Goal: Task Accomplishment & Management: Use online tool/utility

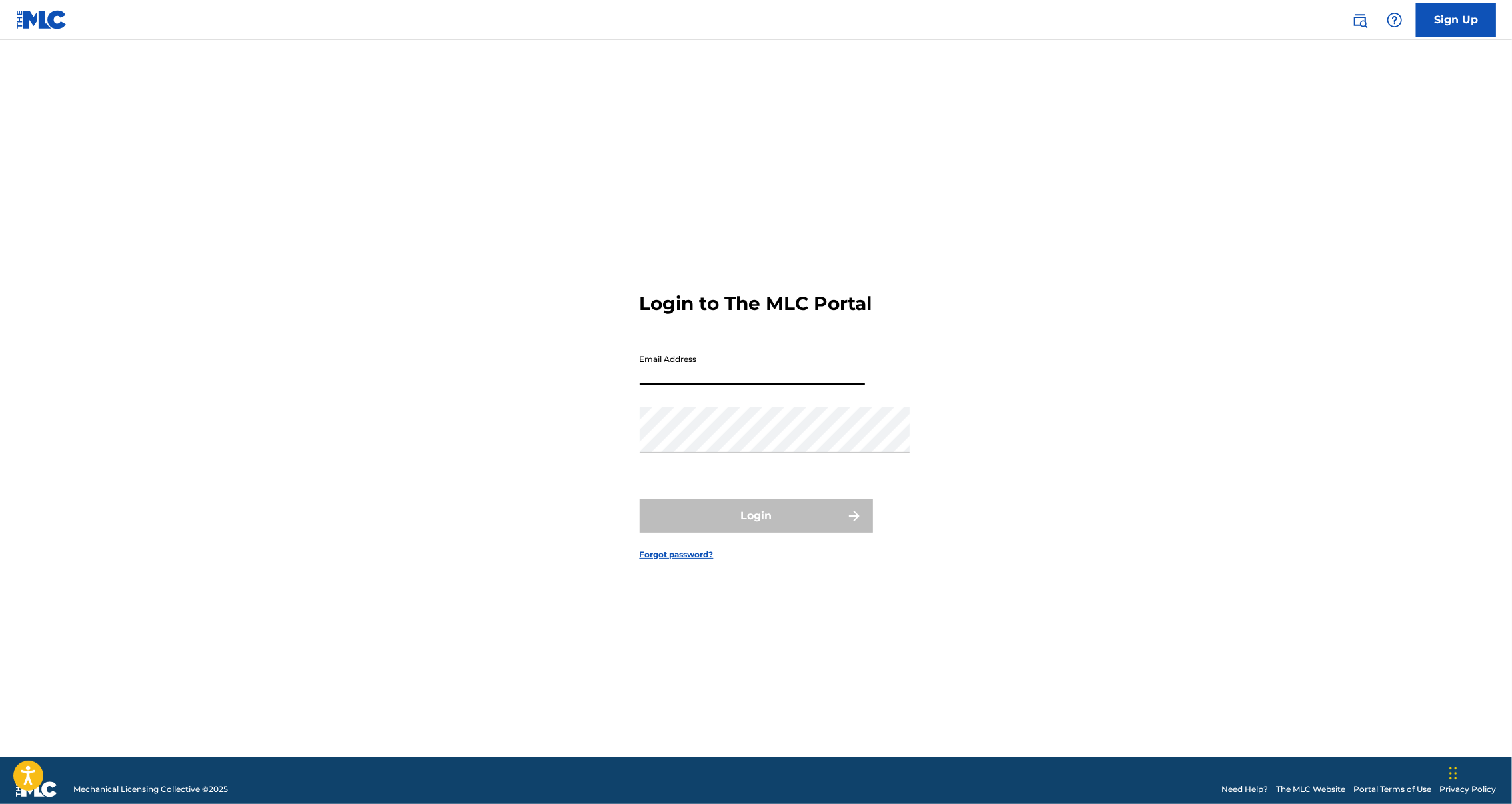
type input "[PERSON_NAME][EMAIL_ADDRESS][DOMAIN_NAME]"
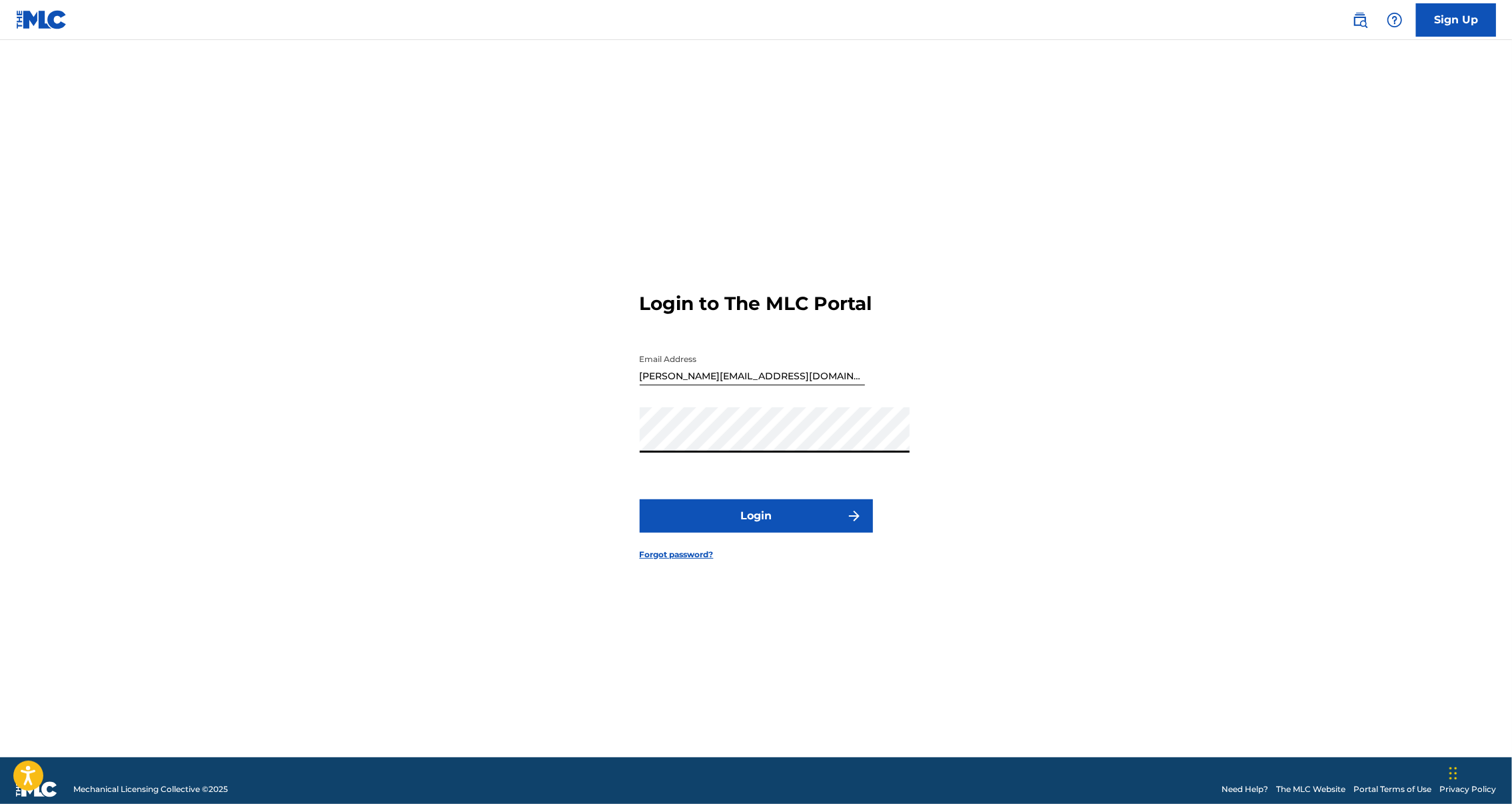
click at [748, 529] on button "Login" at bounding box center [756, 516] width 233 height 33
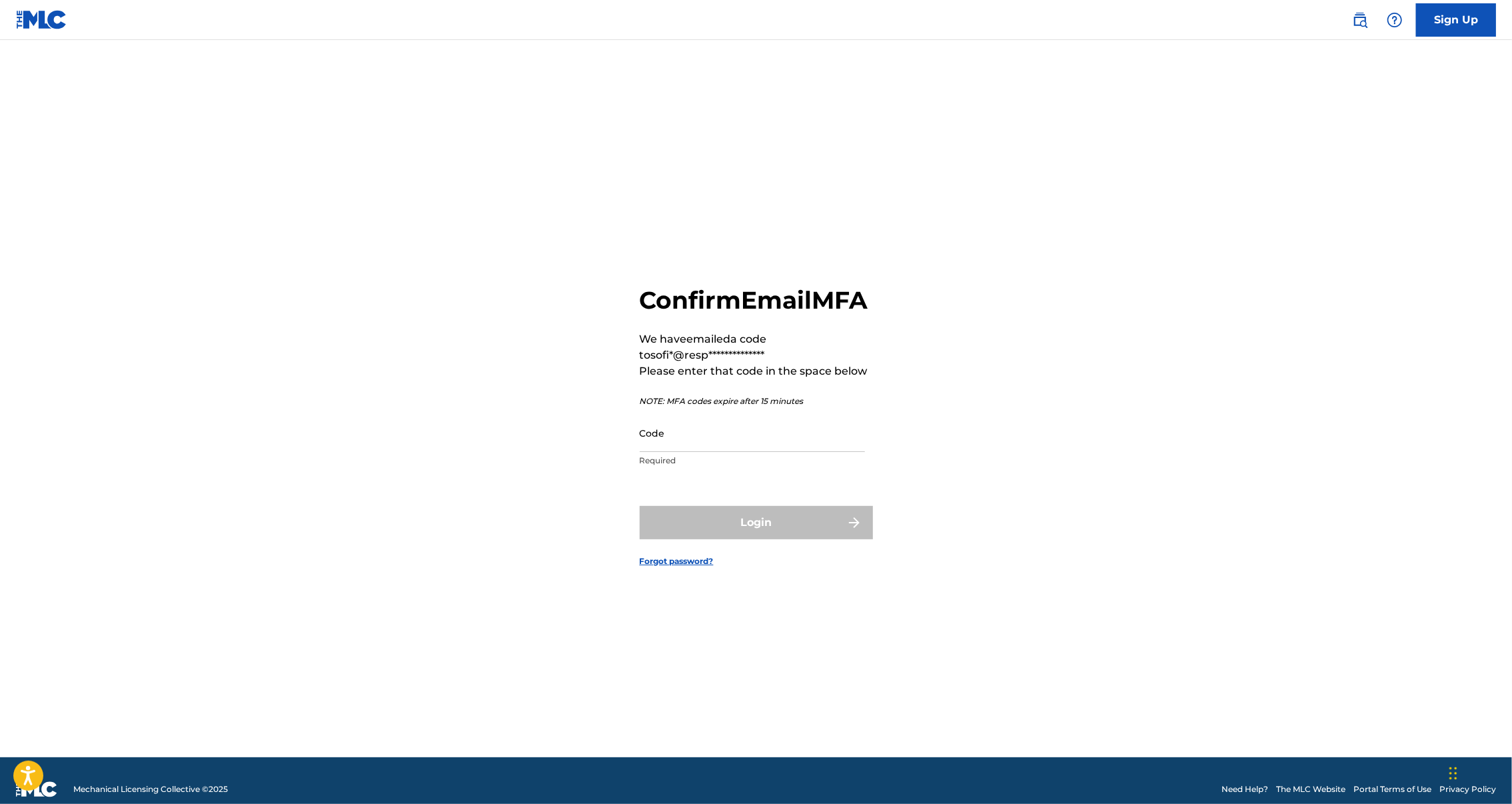
click at [725, 420] on input "Code" at bounding box center [752, 433] width 225 height 38
paste input "702903"
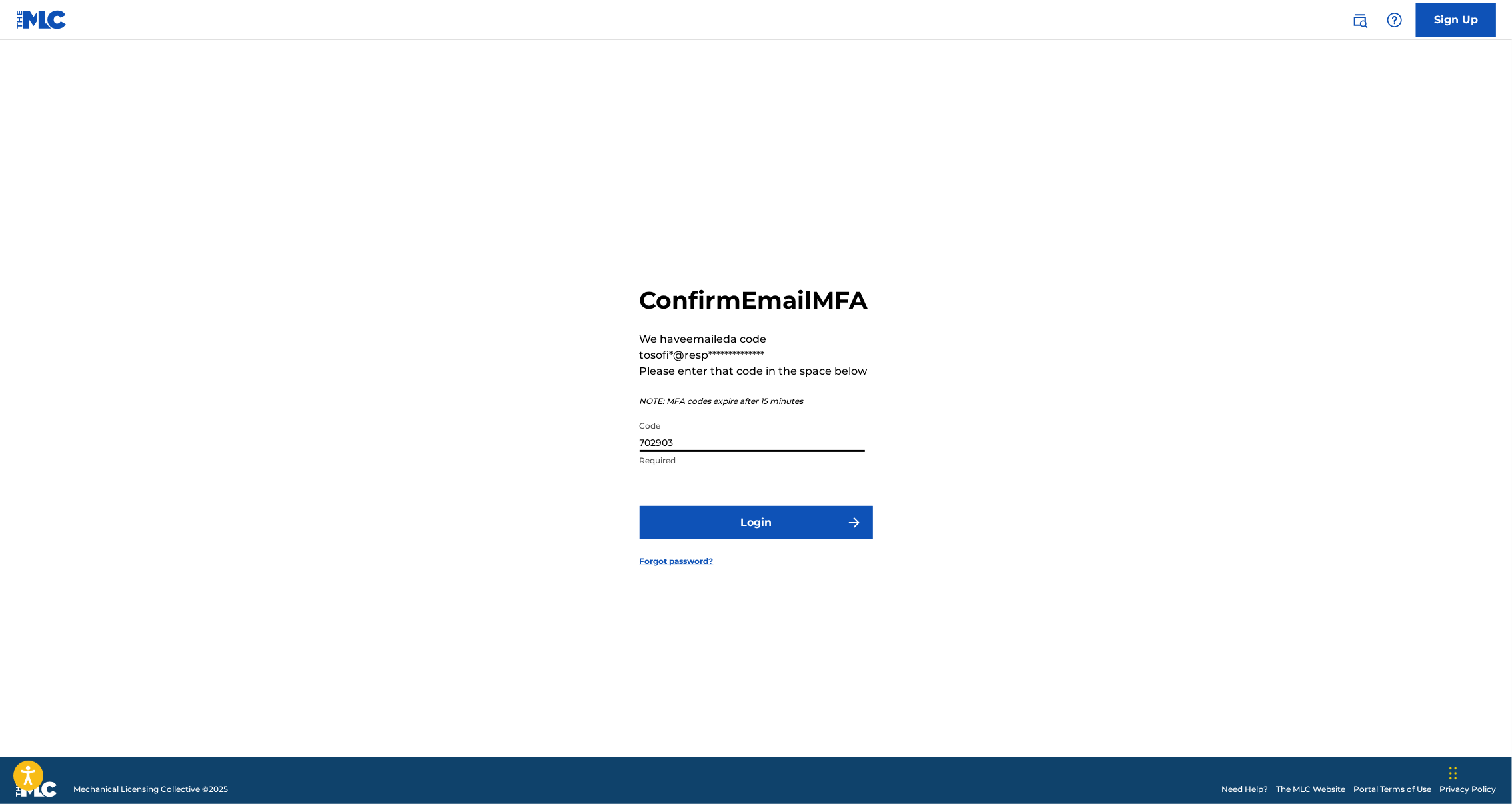
type input "702903"
click at [749, 534] on button "Login" at bounding box center [756, 522] width 233 height 33
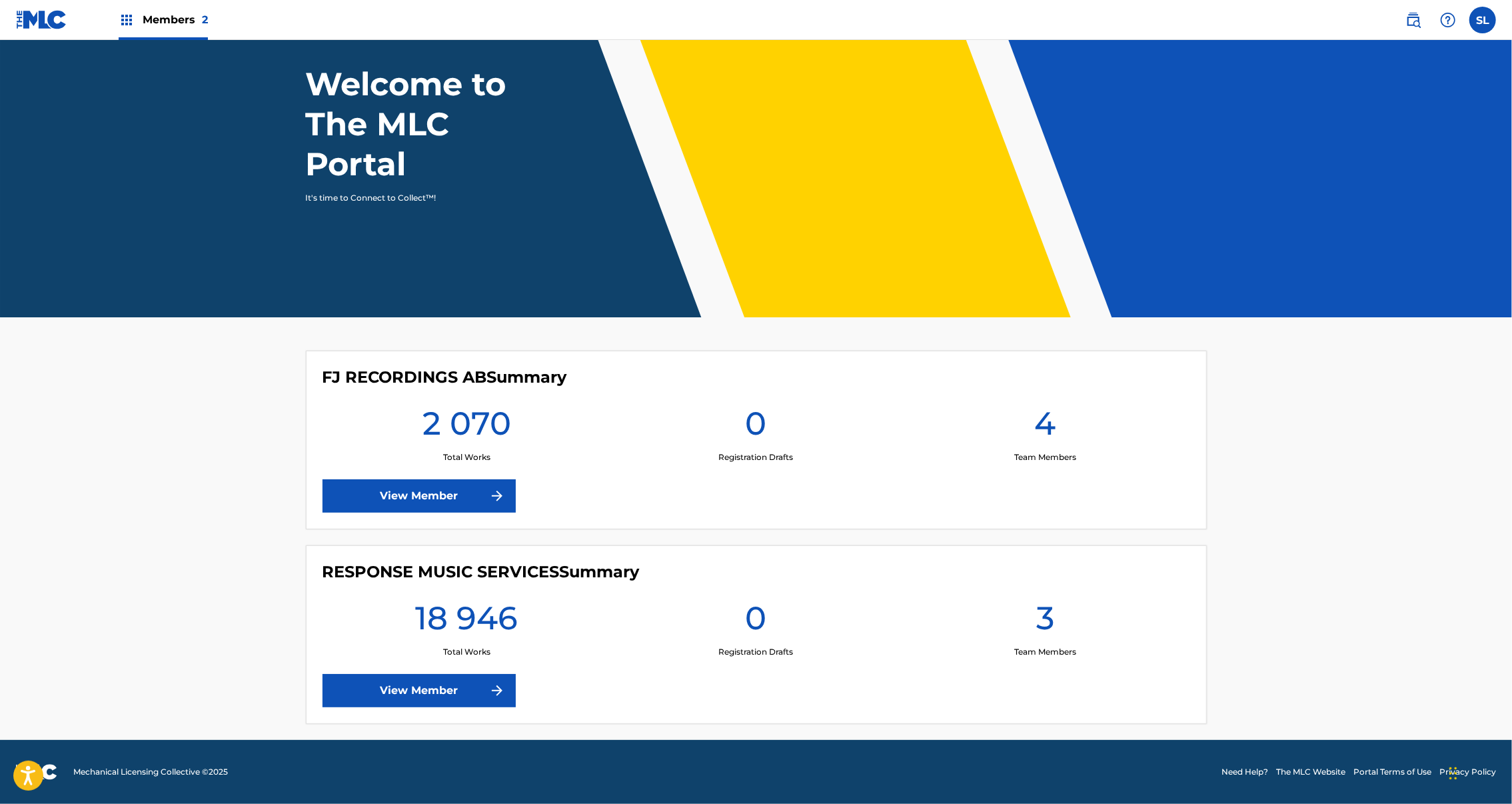
click at [385, 674] on link "View Member" at bounding box center [419, 690] width 193 height 33
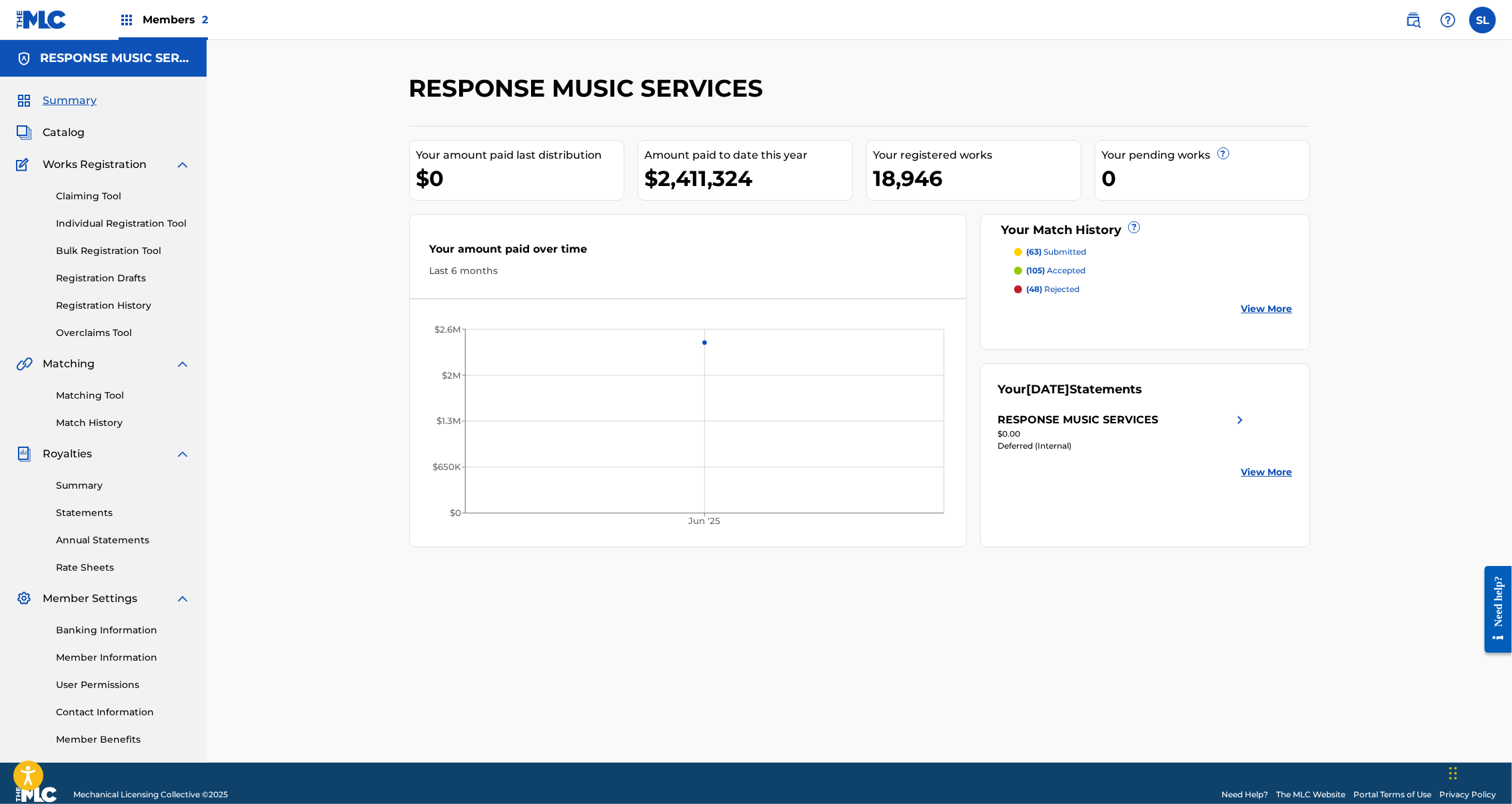
click at [129, 340] on link "Overclaims Tool" at bounding box center [123, 332] width 135 height 14
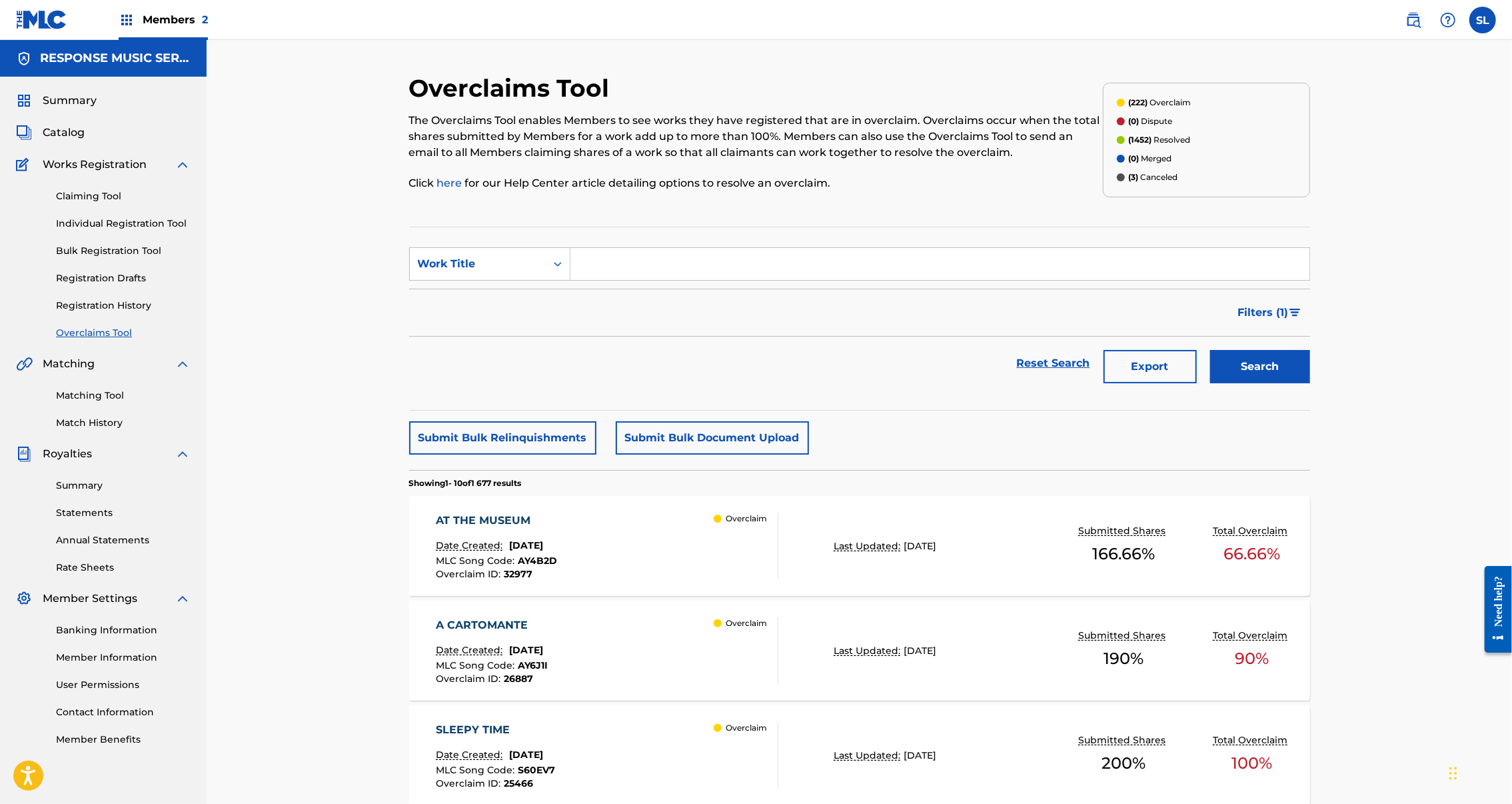
click at [441, 529] on div "AT THE MUSEUM" at bounding box center [497, 520] width 122 height 16
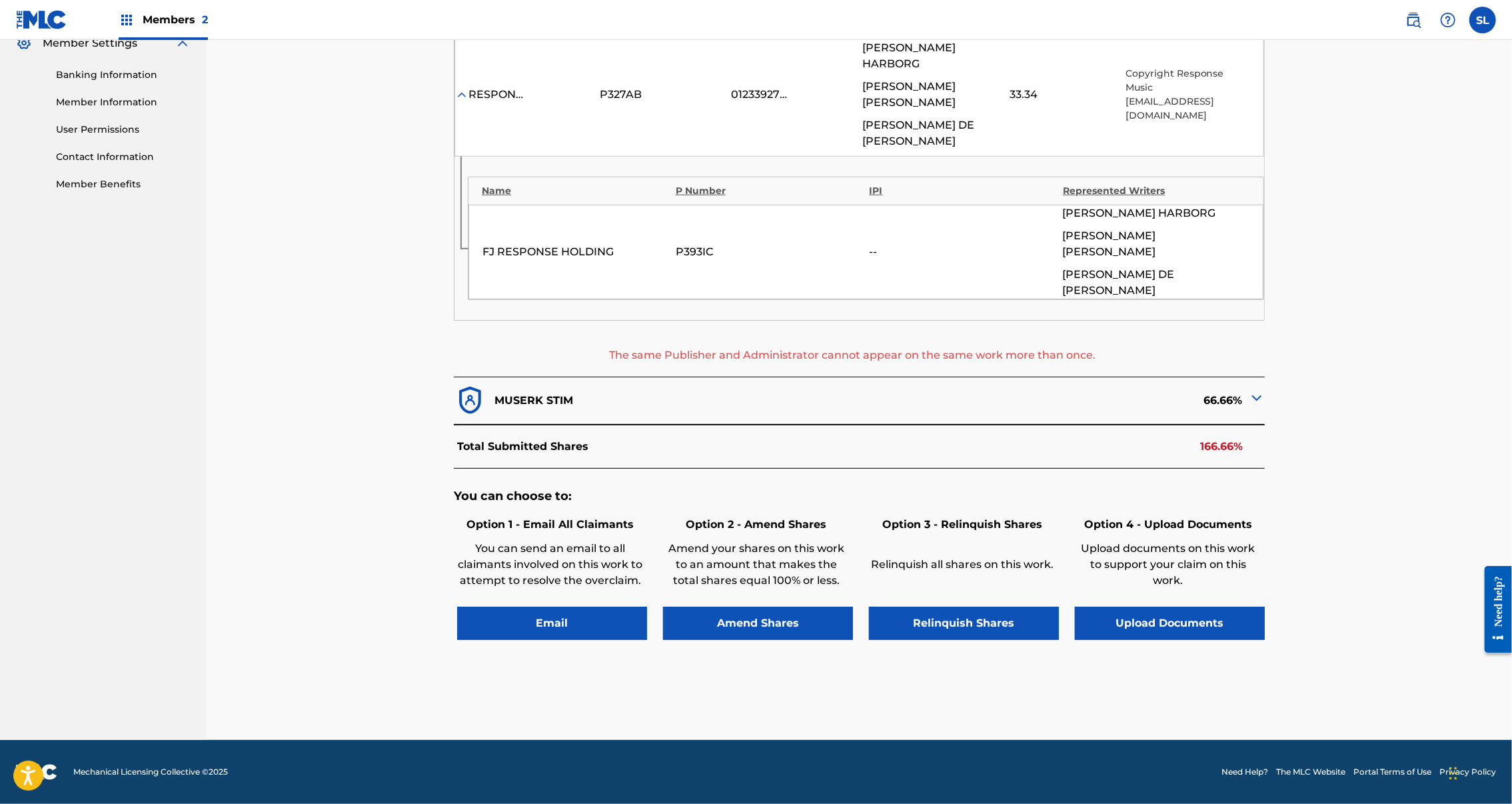
scroll to position [595, 0]
click at [1265, 390] on img at bounding box center [1257, 398] width 16 height 16
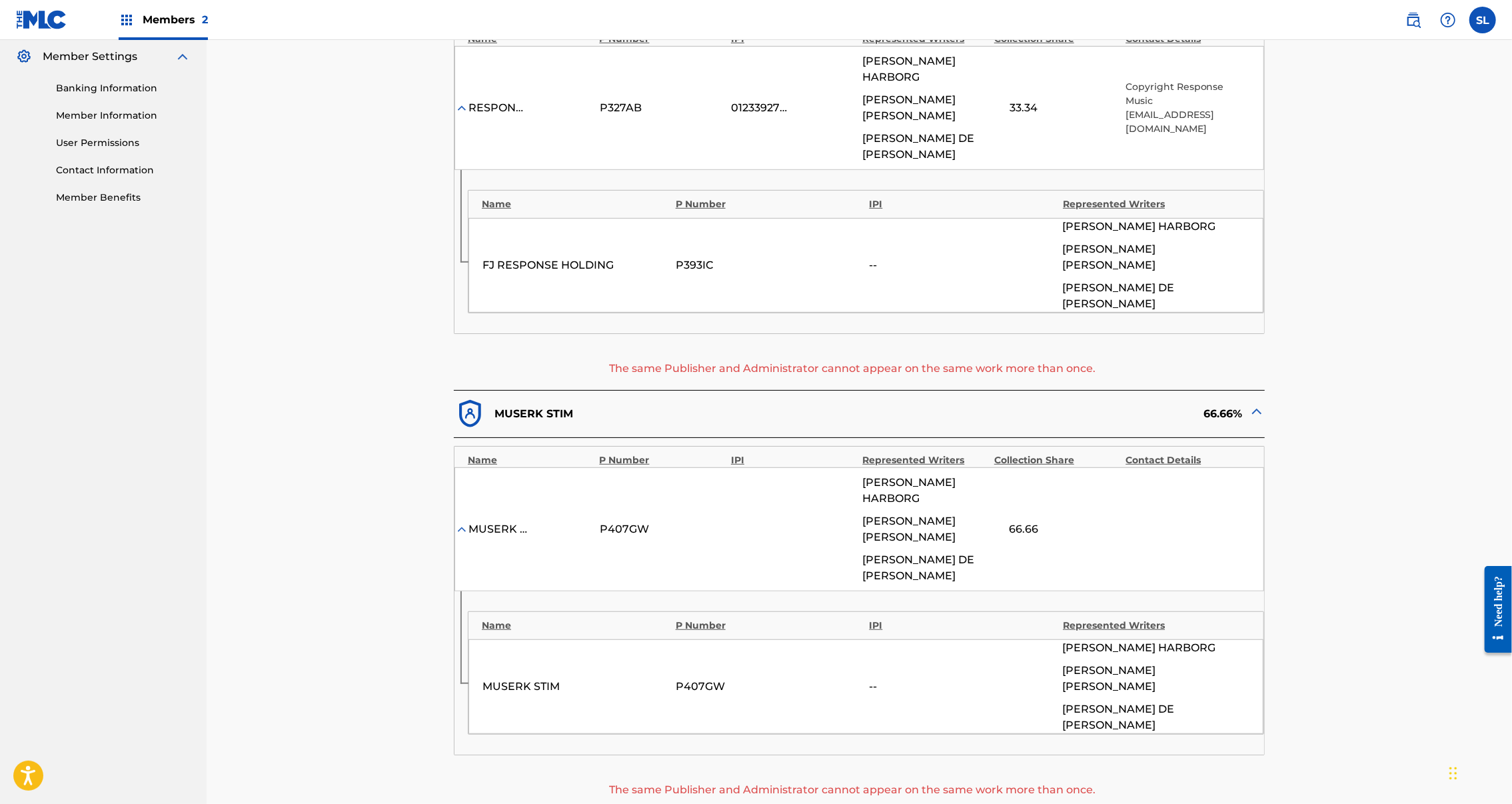
scroll to position [208, 0]
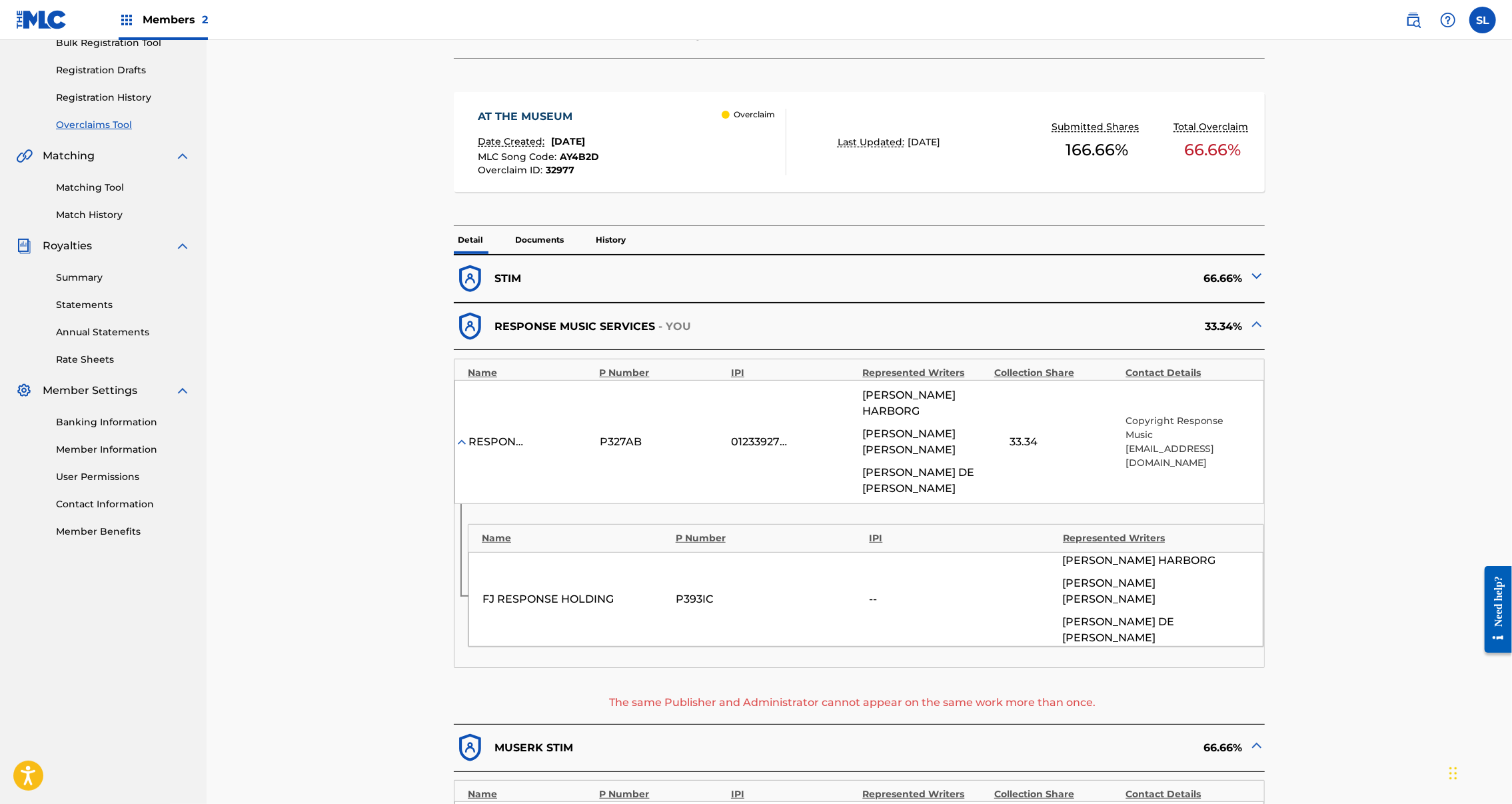
click at [1265, 284] on img at bounding box center [1257, 276] width 16 height 16
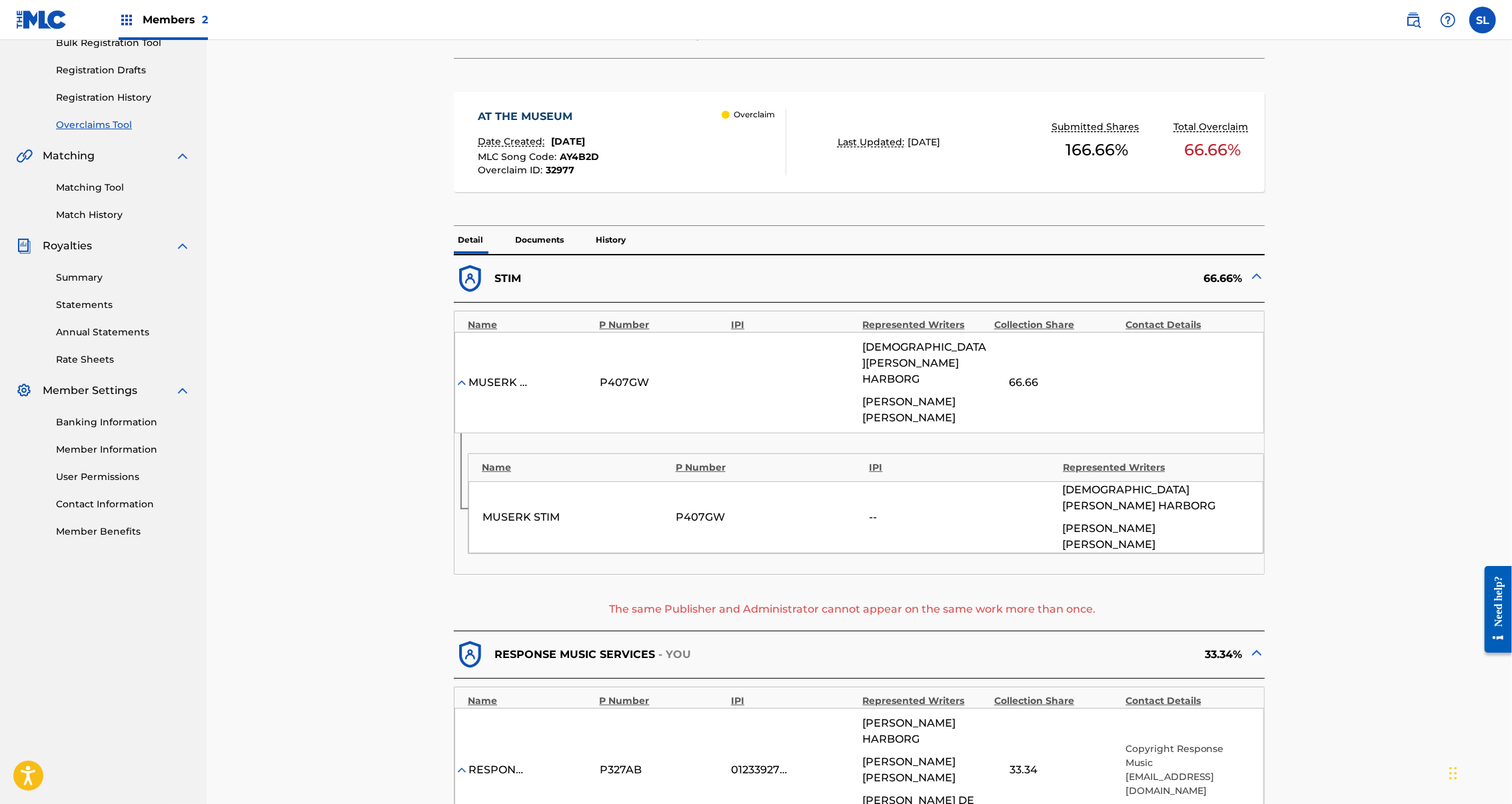
click at [1265, 284] on img at bounding box center [1257, 276] width 16 height 16
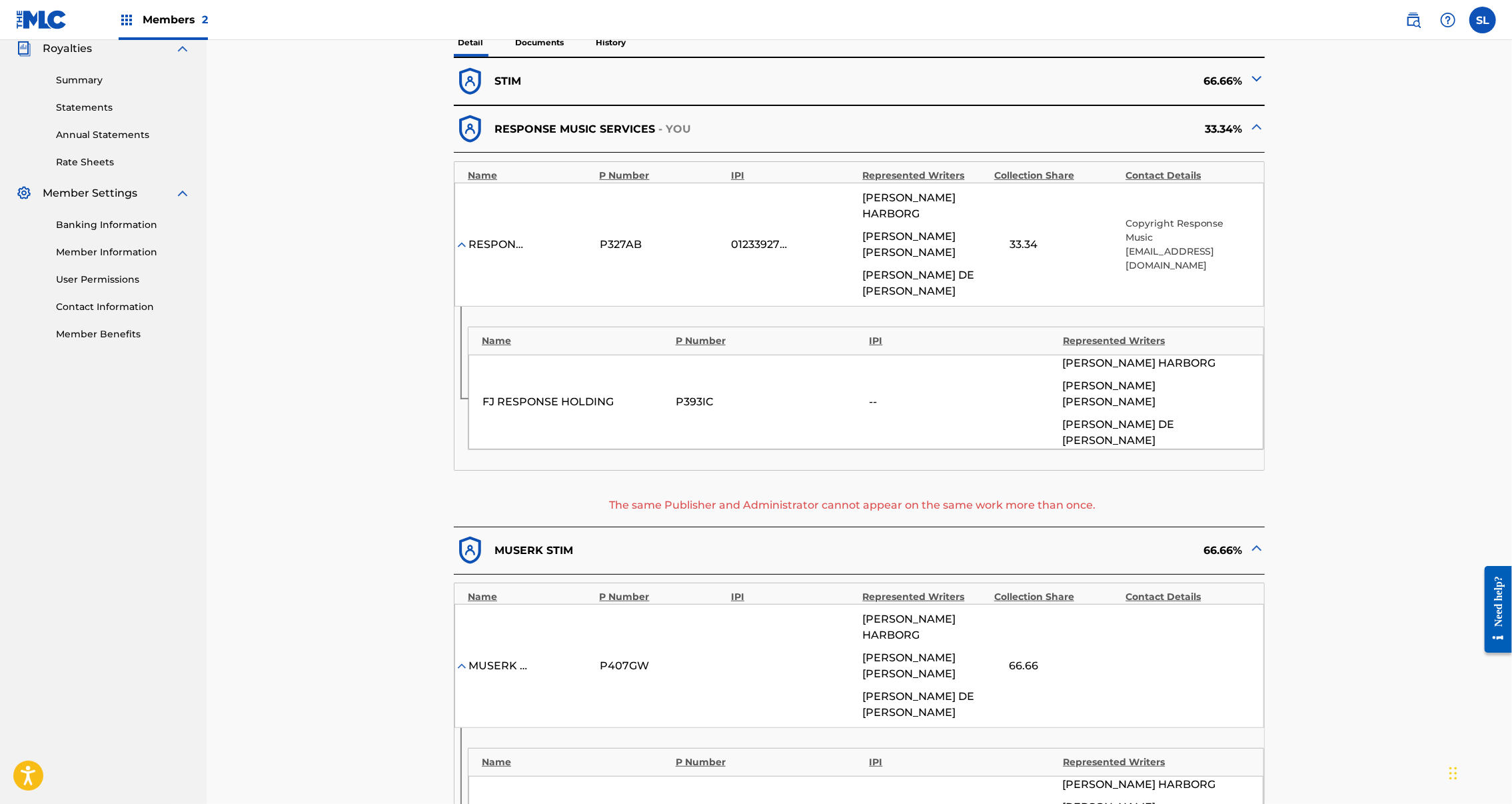
scroll to position [409, 0]
click at [1265, 131] on img at bounding box center [1257, 123] width 16 height 16
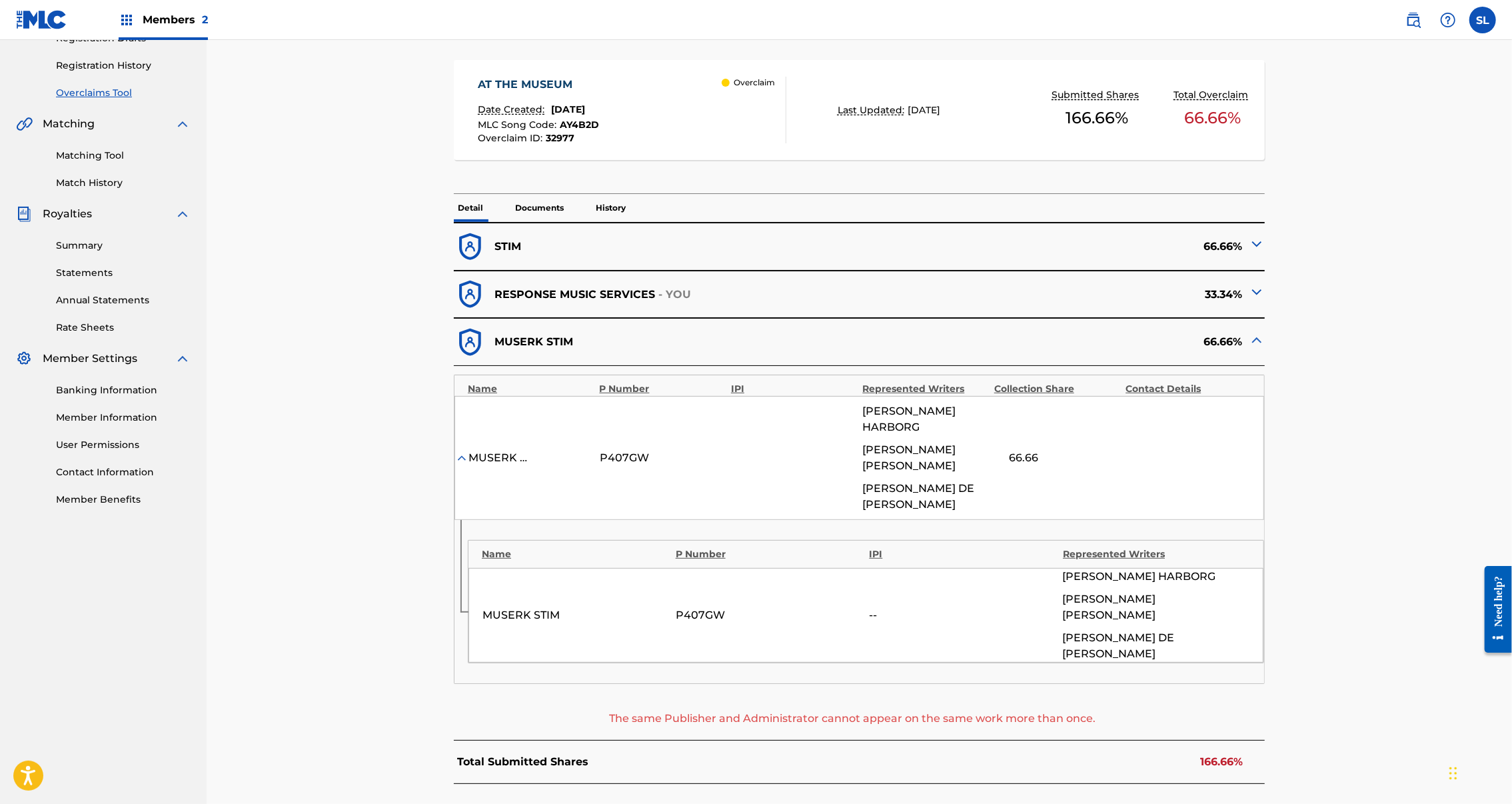
scroll to position [243, 0]
